Goal: Transaction & Acquisition: Book appointment/travel/reservation

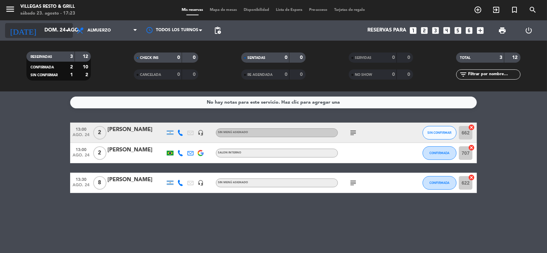
click at [61, 31] on input "dom. 24 ago." at bounding box center [74, 30] width 66 height 13
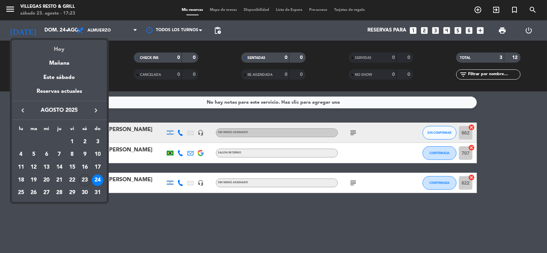
click at [64, 44] on div "Hoy" at bounding box center [59, 47] width 95 height 14
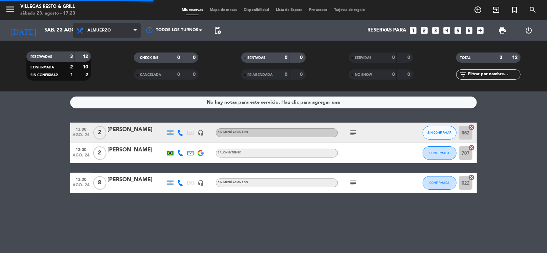
click at [102, 30] on span "Almuerzo" at bounding box center [98, 30] width 23 height 5
click at [105, 73] on div "menu [PERSON_NAME] Resto & Grill [DATE] 23. agosto - 17:23 Mis reservas Mapa de…" at bounding box center [273, 46] width 547 height 92
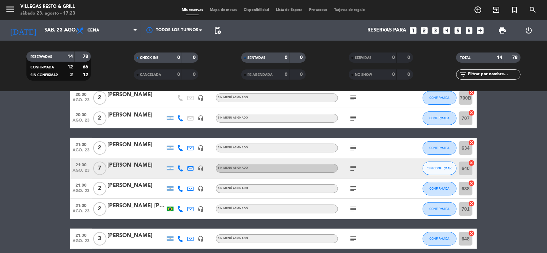
scroll to position [235, 0]
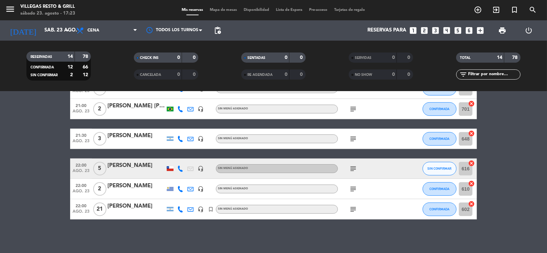
click at [355, 208] on icon "subject" at bounding box center [353, 209] width 8 height 8
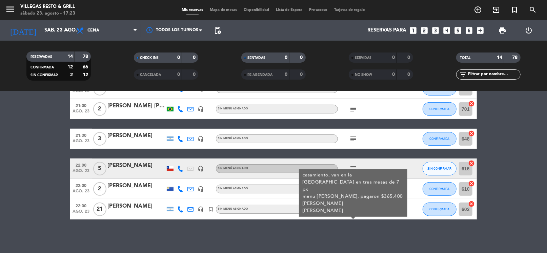
click at [355, 208] on icon "subject" at bounding box center [353, 209] width 8 height 8
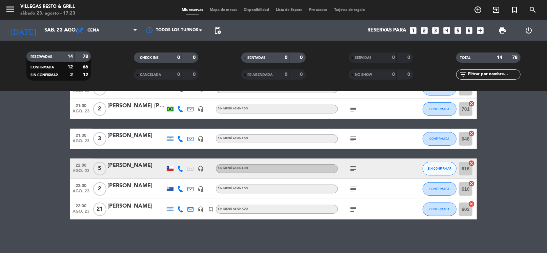
click at [355, 208] on icon "subject" at bounding box center [353, 209] width 8 height 8
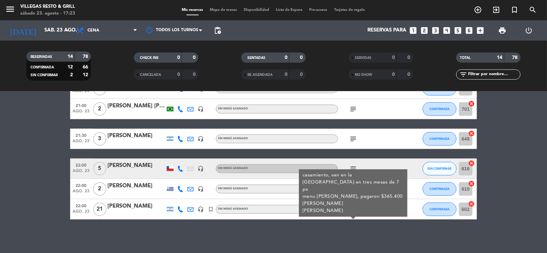
click at [355, 208] on icon "subject" at bounding box center [353, 209] width 8 height 8
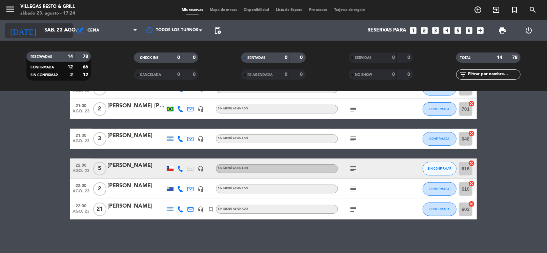
click at [45, 26] on input "sáb. 23 ago." at bounding box center [74, 30] width 66 height 13
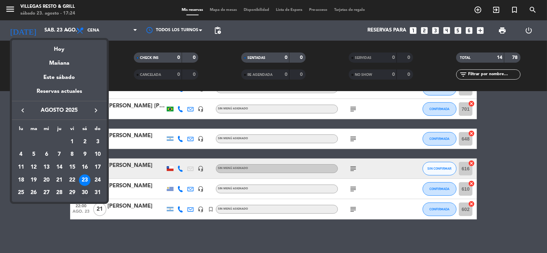
click at [84, 190] on div "30" at bounding box center [85, 193] width 12 height 12
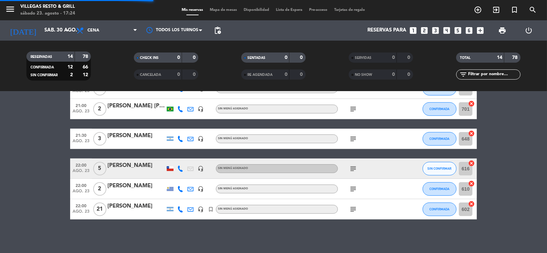
scroll to position [0, 0]
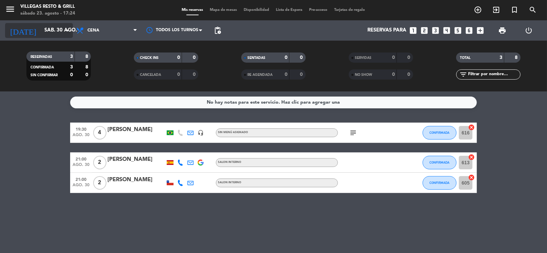
click at [44, 31] on input "sáb. 30 ago." at bounding box center [74, 30] width 66 height 13
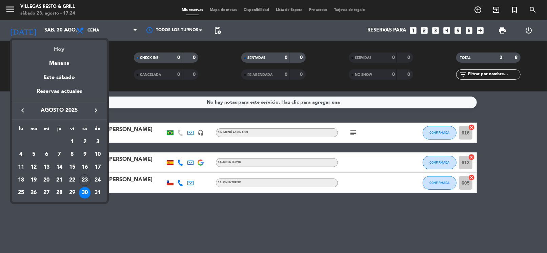
click at [55, 52] on div "Hoy" at bounding box center [59, 47] width 95 height 14
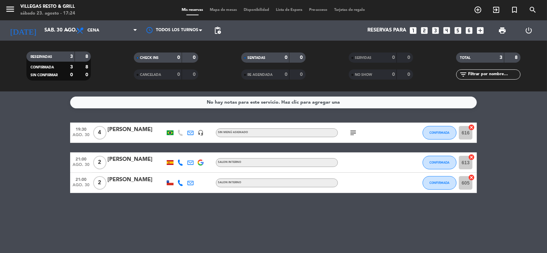
type input "sáb. 23 ago."
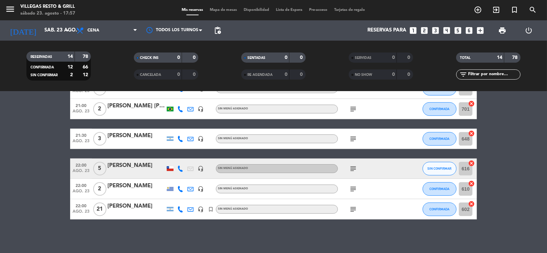
scroll to position [235, 0]
click at [434, 30] on icon "looks_3" at bounding box center [435, 30] width 9 height 9
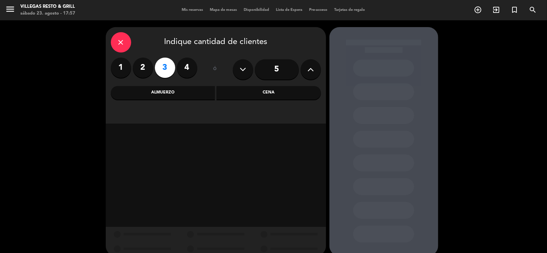
click at [256, 94] on div "Cena" at bounding box center [269, 93] width 104 height 14
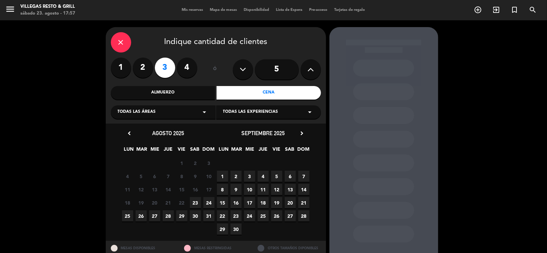
drag, startPoint x: 193, startPoint y: 201, endPoint x: 203, endPoint y: 194, distance: 12.7
click at [193, 201] on span "23" at bounding box center [195, 202] width 11 height 11
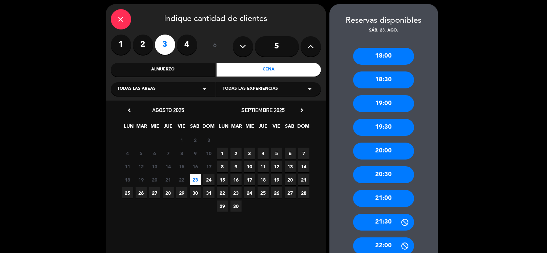
click at [382, 244] on div "22:00" at bounding box center [383, 246] width 61 height 17
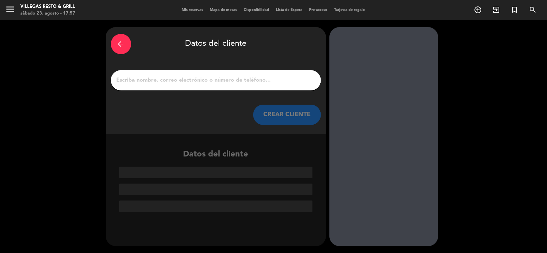
click at [233, 81] on input "1" at bounding box center [216, 80] width 200 height 9
click at [257, 81] on input "1" at bounding box center [216, 80] width 200 height 9
click at [246, 44] on div "arrow_back Datos del cliente" at bounding box center [216, 44] width 210 height 24
drag, startPoint x: 246, startPoint y: 44, endPoint x: 183, endPoint y: 45, distance: 63.4
click at [183, 45] on div "arrow_back Datos del cliente" at bounding box center [216, 44] width 210 height 24
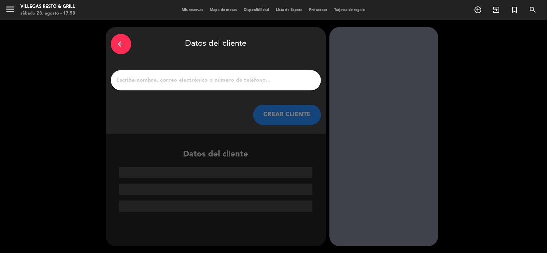
click at [192, 43] on div "arrow_back Datos del cliente" at bounding box center [216, 44] width 210 height 24
click at [193, 43] on div "arrow_back Datos del cliente" at bounding box center [216, 44] width 210 height 24
click at [173, 45] on div "arrow_back Datos del cliente" at bounding box center [216, 44] width 210 height 24
drag, startPoint x: 179, startPoint y: 17, endPoint x: 180, endPoint y: 30, distance: 13.7
click at [180, 25] on ng-component "menu [PERSON_NAME] Resto & Grill [DATE] 23. agosto - 17:58 Mis reservas Mapa de…" at bounding box center [273, 126] width 547 height 253
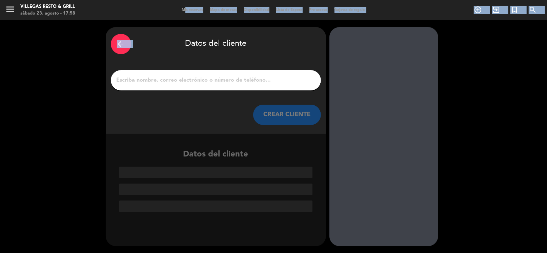
click at [181, 34] on div "arrow_back Datos del cliente" at bounding box center [216, 44] width 210 height 24
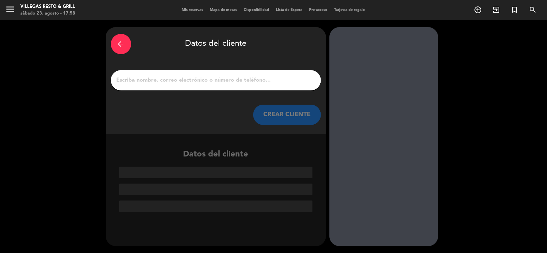
click at [185, 81] on input "1" at bounding box center [216, 80] width 200 height 9
click at [123, 36] on div "arrow_back" at bounding box center [121, 44] width 20 height 20
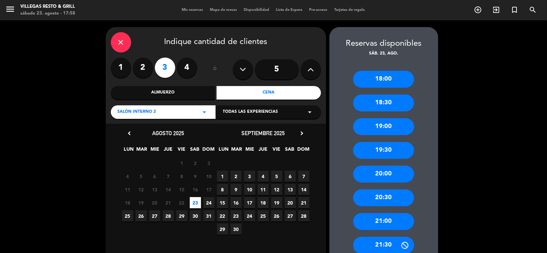
click at [380, 242] on div "21:30" at bounding box center [383, 245] width 61 height 17
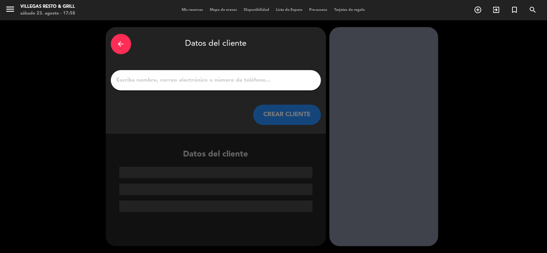
click at [228, 84] on input "1" at bounding box center [216, 80] width 200 height 9
drag, startPoint x: 127, startPoint y: 39, endPoint x: 141, endPoint y: 49, distance: 17.2
click at [128, 39] on div "arrow_back" at bounding box center [121, 44] width 20 height 20
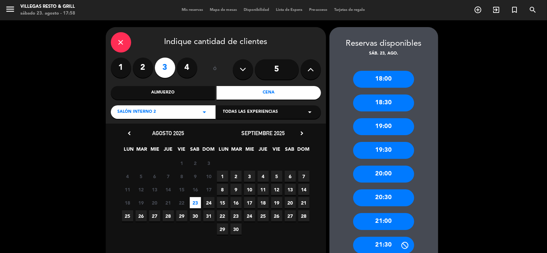
click at [185, 62] on label "4" at bounding box center [187, 68] width 20 height 20
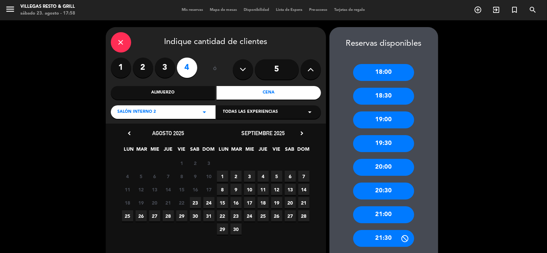
click at [386, 240] on div "21:30" at bounding box center [383, 238] width 61 height 17
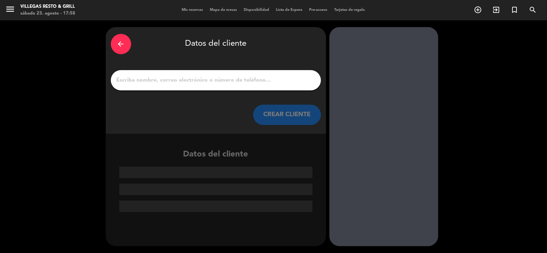
click at [223, 83] on input "1" at bounding box center [216, 80] width 200 height 9
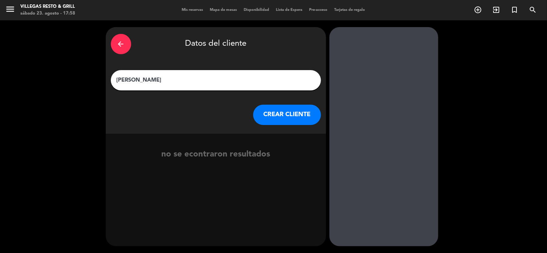
type input "[PERSON_NAME]"
click at [298, 124] on button "CREAR CLIENTE" at bounding box center [287, 115] width 68 height 20
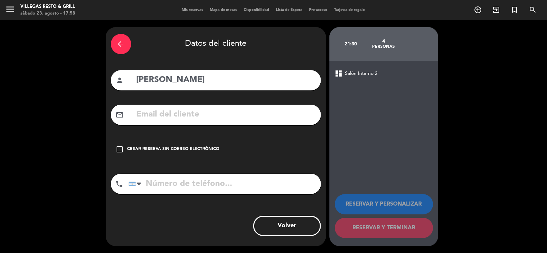
click at [244, 185] on input "tel" at bounding box center [224, 184] width 193 height 20
type input "2302464306"
click at [204, 149] on div "Crear reserva sin correo electrónico" at bounding box center [173, 149] width 92 height 7
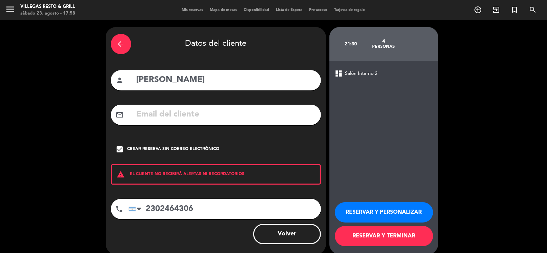
click at [366, 217] on button "RESERVAR Y PERSONALIZAR" at bounding box center [384, 212] width 98 height 20
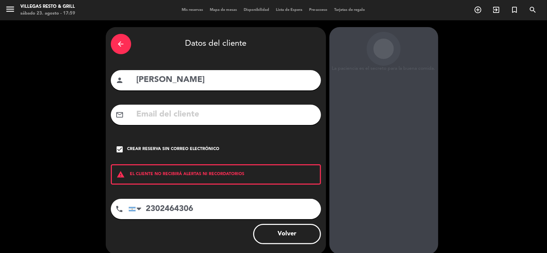
click at [384, 130] on div "La paciencia es el secreto para la buena comida. 21:30 4 personas dashboard Sal…" at bounding box center [383, 140] width 109 height 227
click at [194, 134] on div "arrow_back Datos del cliente person [PERSON_NAME] mail_outline check_box Crear …" at bounding box center [216, 140] width 220 height 227
click at [196, 134] on div "arrow_back Datos del cliente person [PERSON_NAME] mail_outline check_box Crear …" at bounding box center [216, 140] width 220 height 227
click at [239, 149] on div "check_box Crear reserva sin correo electrónico" at bounding box center [216, 149] width 210 height 20
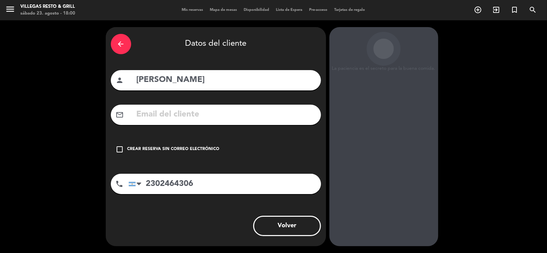
click at [124, 148] on div "check_box_outline_blank Crear reserva sin correo electrónico" at bounding box center [216, 149] width 210 height 20
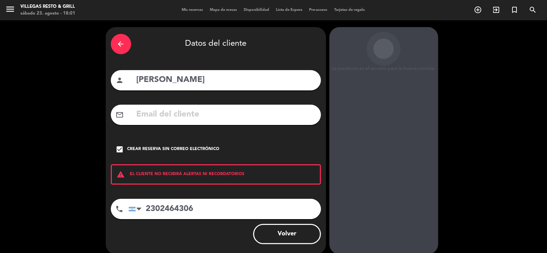
click at [198, 80] on input "[PERSON_NAME]" at bounding box center [226, 80] width 180 height 14
click at [197, 81] on input "[PERSON_NAME]" at bounding box center [226, 80] width 180 height 14
click at [174, 81] on input "[PERSON_NAME]" at bounding box center [226, 80] width 180 height 14
click at [174, 80] on input "[PERSON_NAME]" at bounding box center [226, 80] width 180 height 14
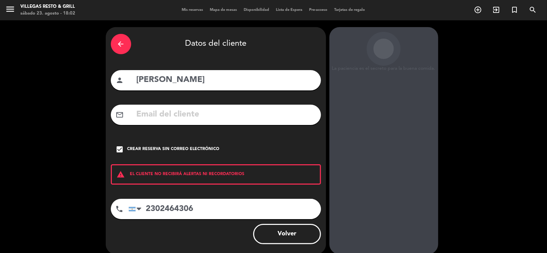
click at [174, 80] on input "[PERSON_NAME]" at bounding box center [226, 80] width 180 height 14
click at [169, 205] on input "2302464306" at bounding box center [224, 209] width 193 height 20
